Goal: Information Seeking & Learning: Learn about a topic

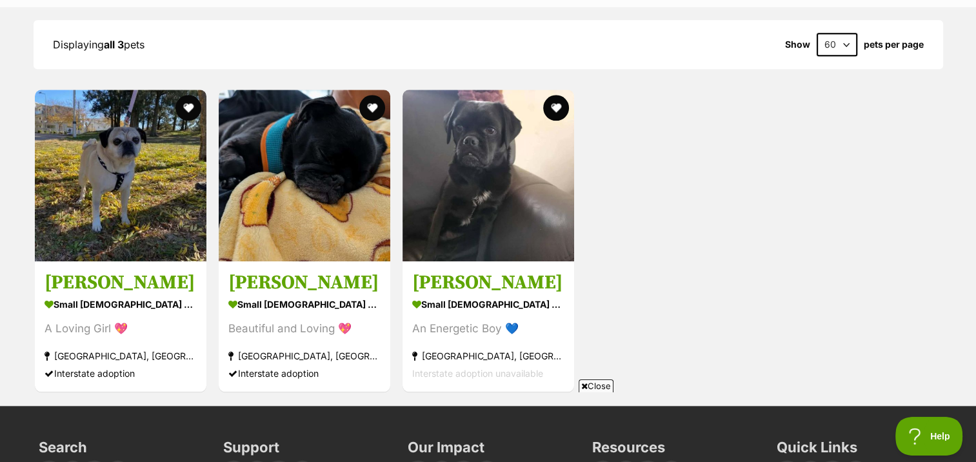
scroll to position [1290, 0]
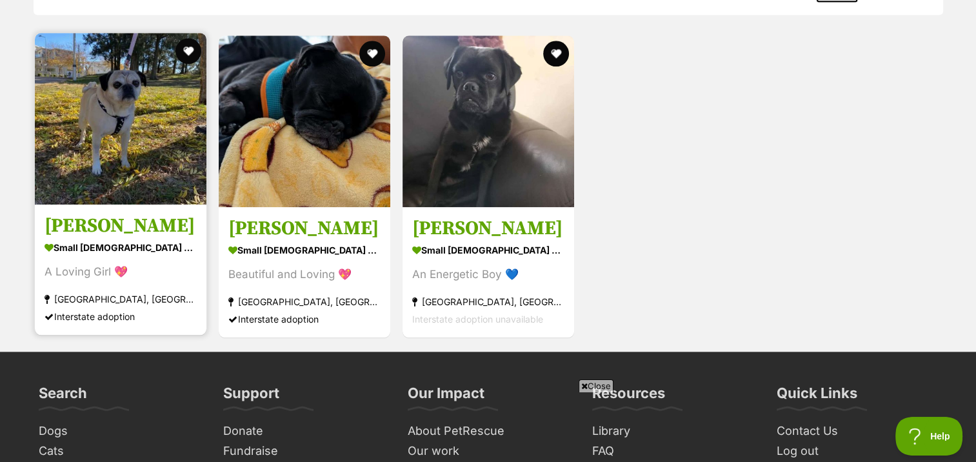
click at [142, 126] on img at bounding box center [121, 119] width 172 height 172
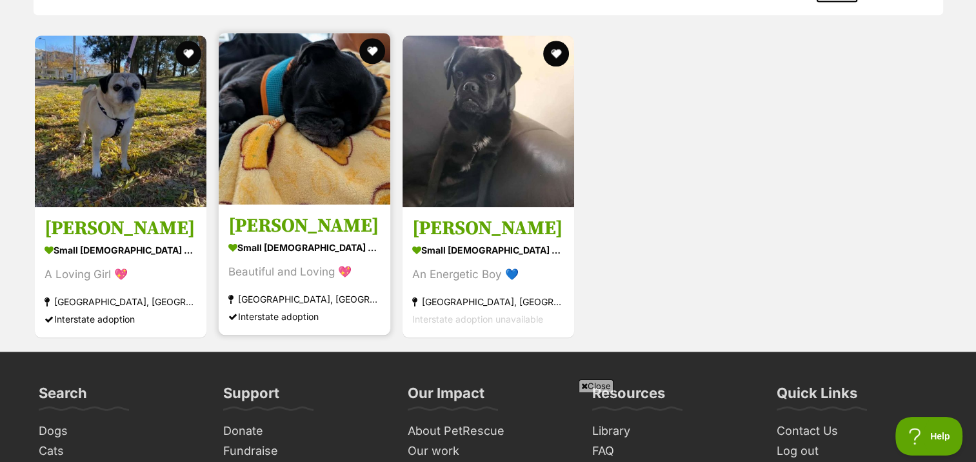
click at [273, 132] on img at bounding box center [305, 119] width 172 height 172
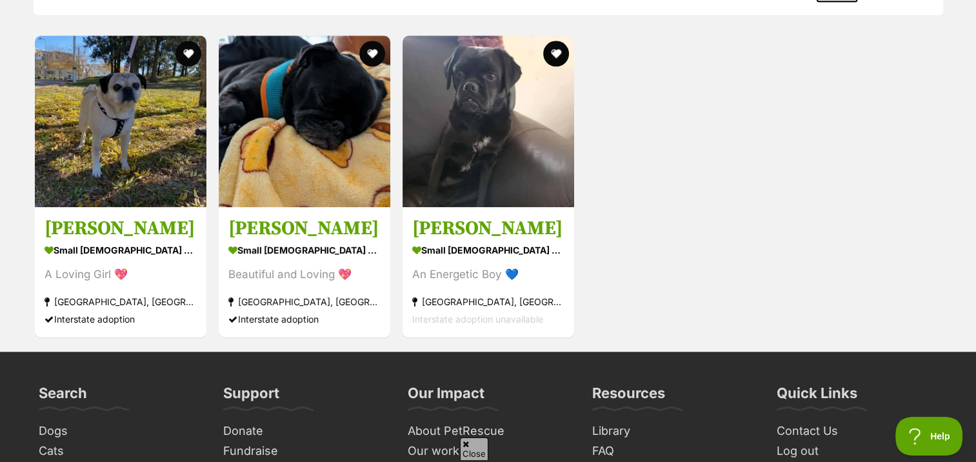
scroll to position [0, 0]
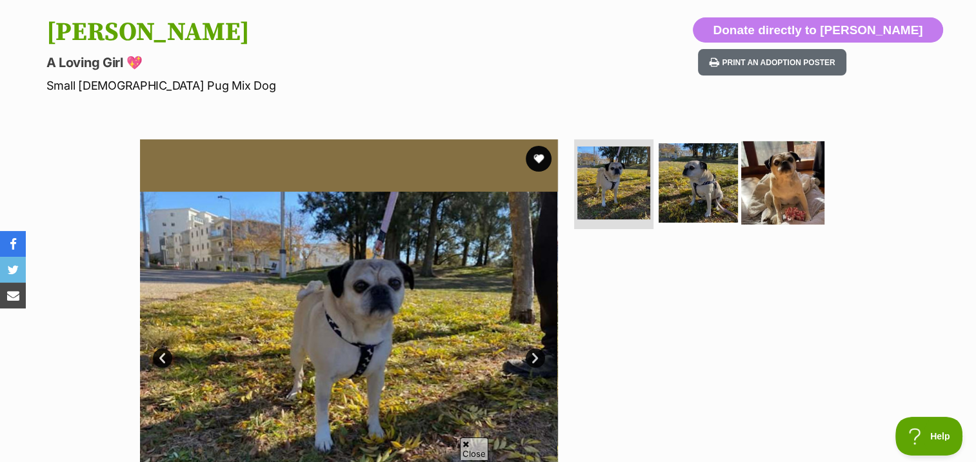
click at [777, 173] on img at bounding box center [782, 182] width 83 height 83
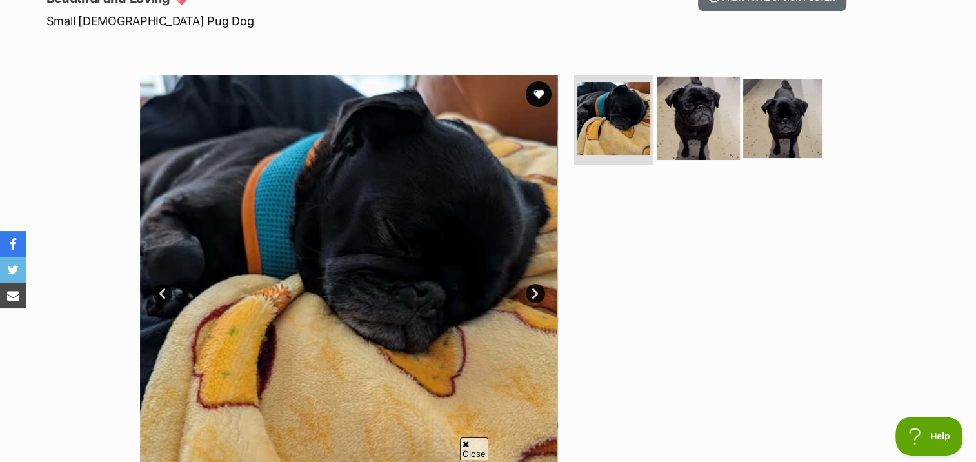
click at [702, 113] on img at bounding box center [697, 117] width 83 height 83
